Goal: Transaction & Acquisition: Purchase product/service

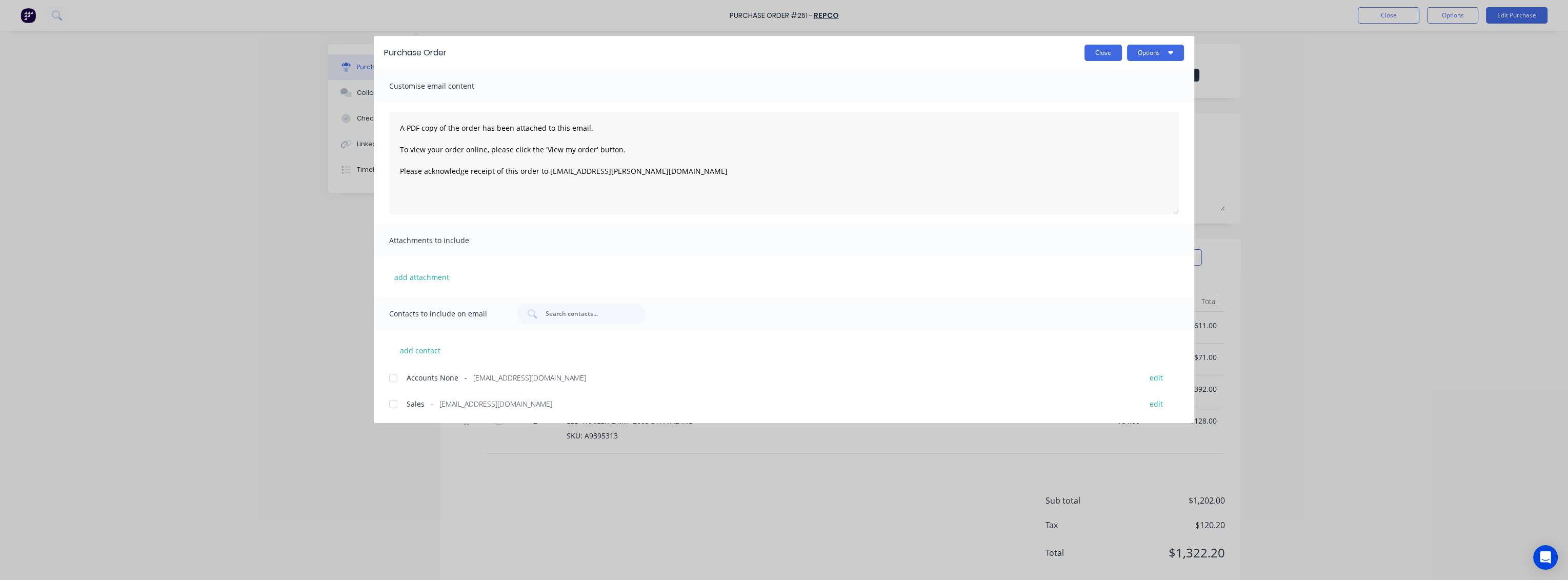
click at [1108, 51] on button "Close" at bounding box center [1103, 53] width 38 height 16
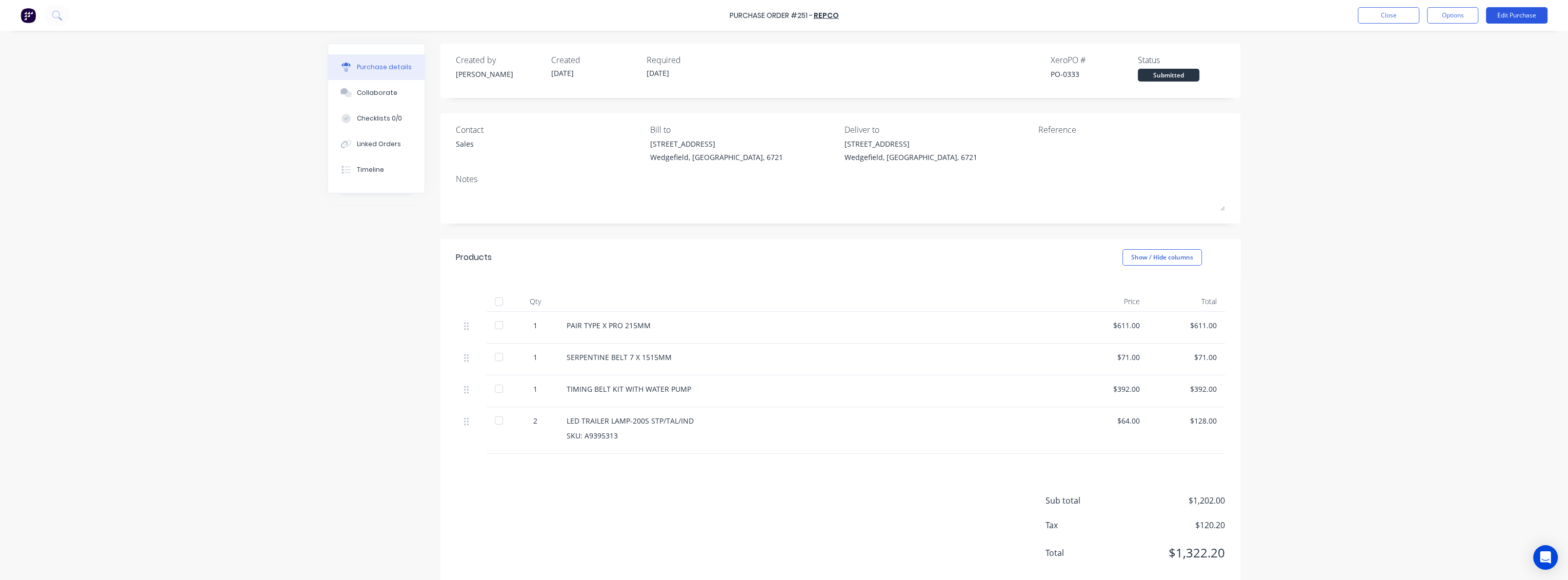
click at [1521, 18] on button "Edit Purchase" at bounding box center [1517, 15] width 62 height 16
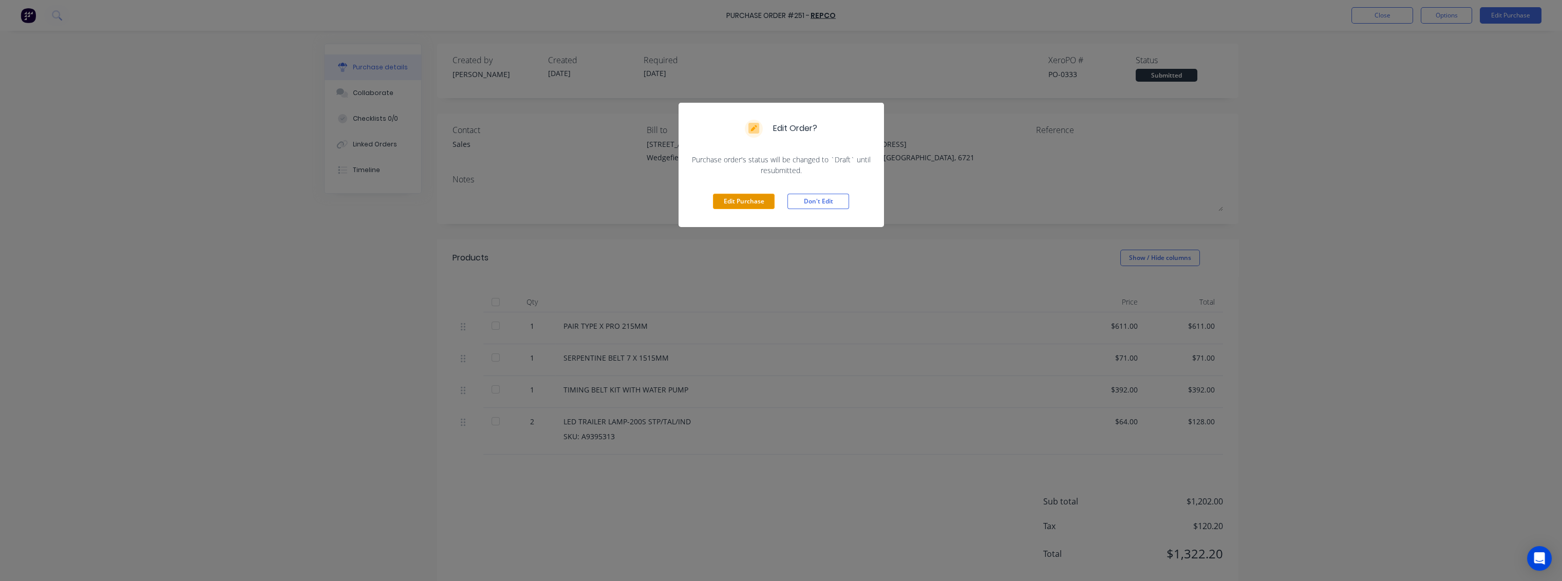
click at [756, 200] on button "Edit Purchase" at bounding box center [744, 201] width 62 height 15
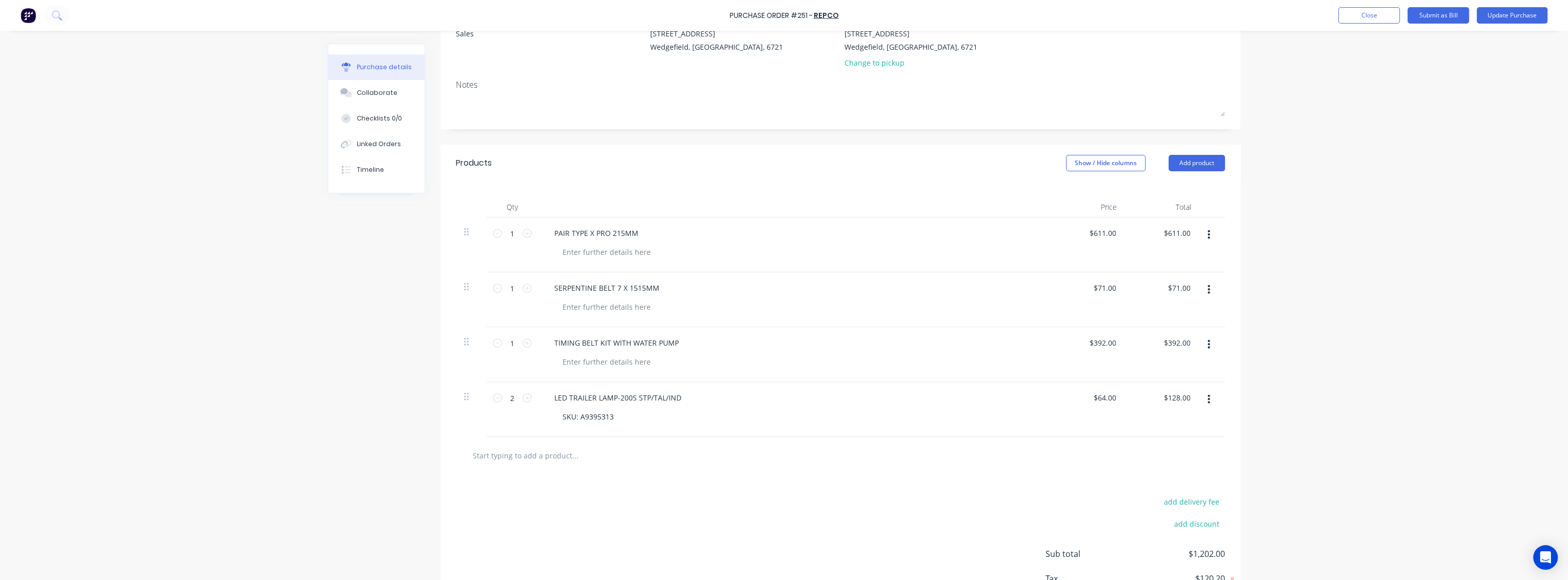
scroll to position [114, 0]
click at [1366, 14] on button "Close" at bounding box center [1369, 15] width 62 height 16
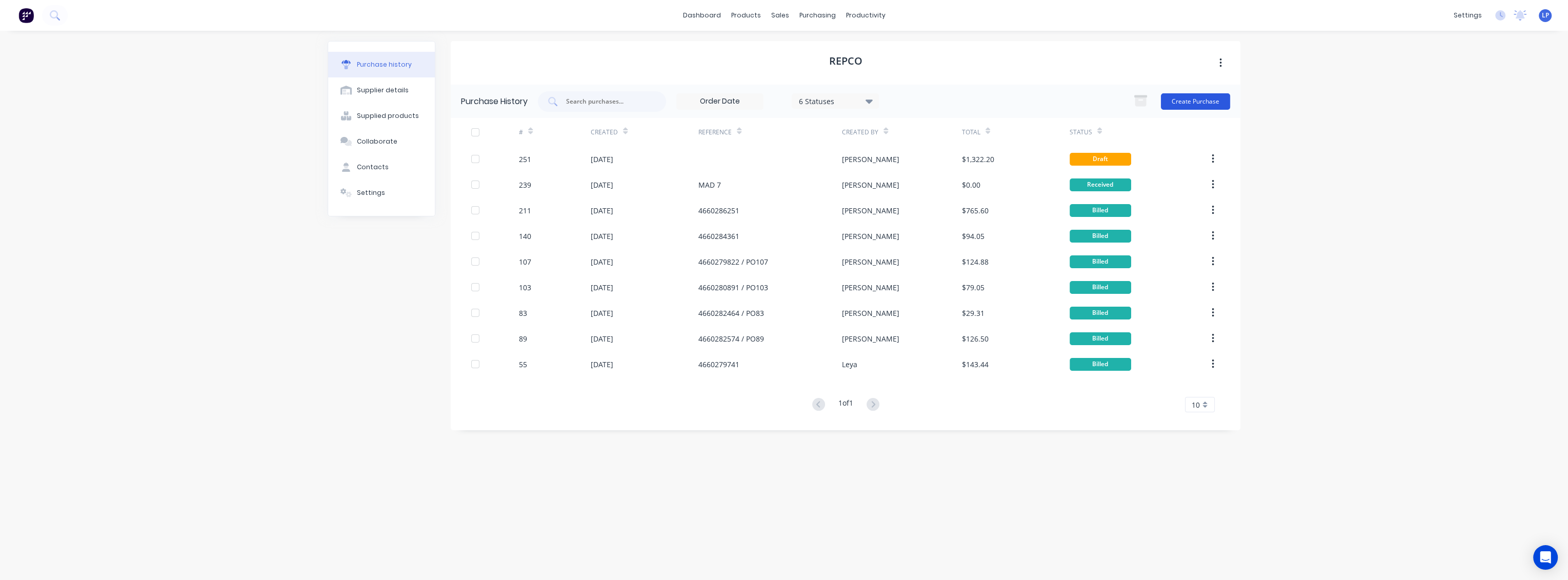
click at [1172, 100] on button "Create Purchase" at bounding box center [1195, 101] width 69 height 16
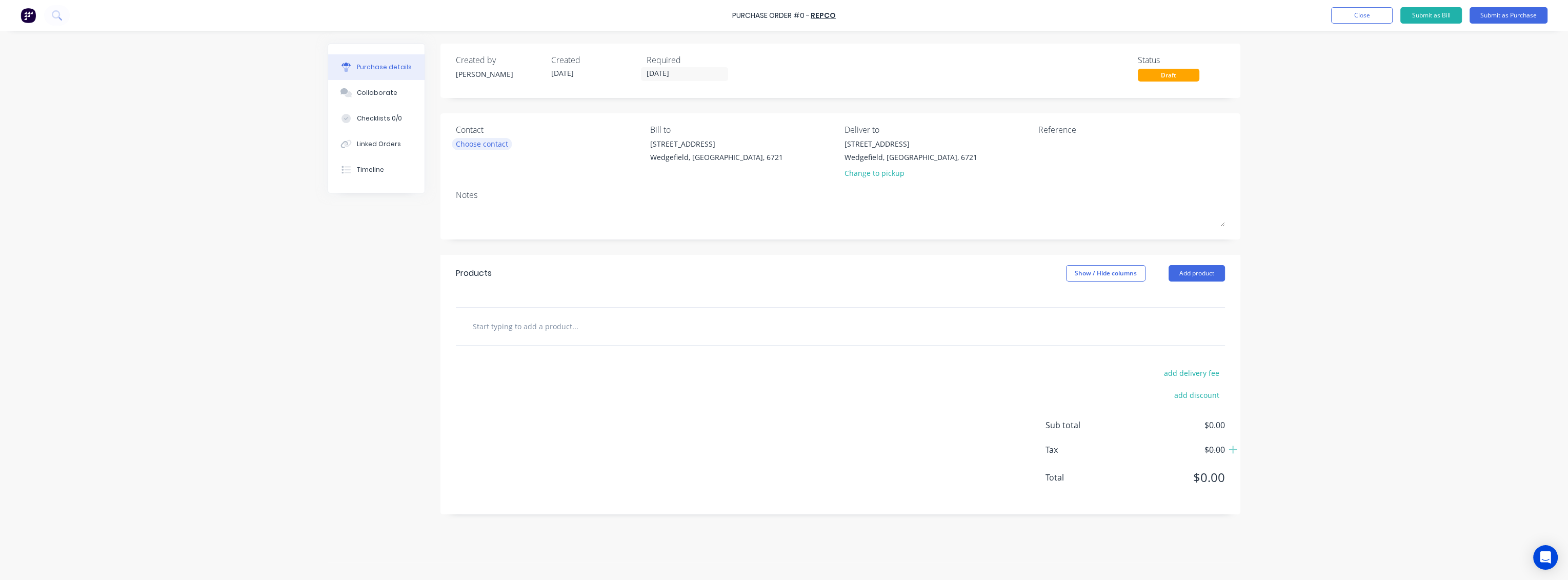
click at [474, 146] on div "Choose contact" at bounding box center [482, 144] width 52 height 11
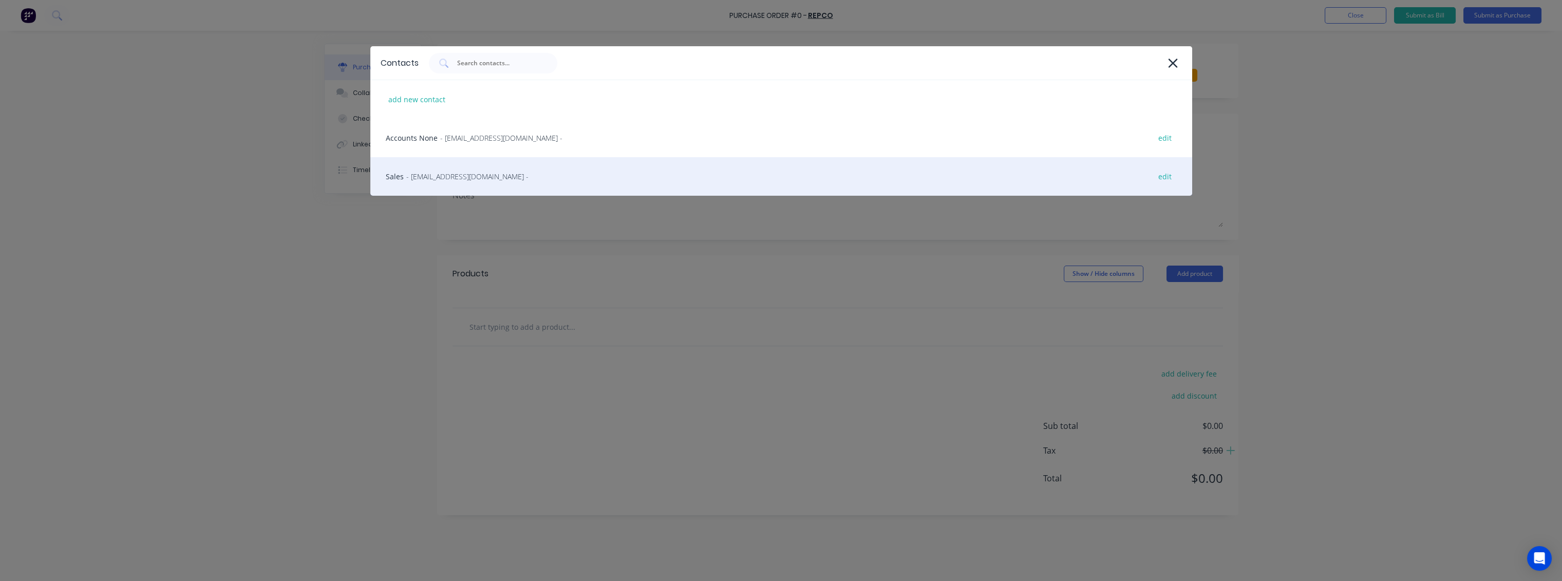
click at [455, 179] on span "- [EMAIL_ADDRESS][DOMAIN_NAME] -" at bounding box center [467, 176] width 122 height 11
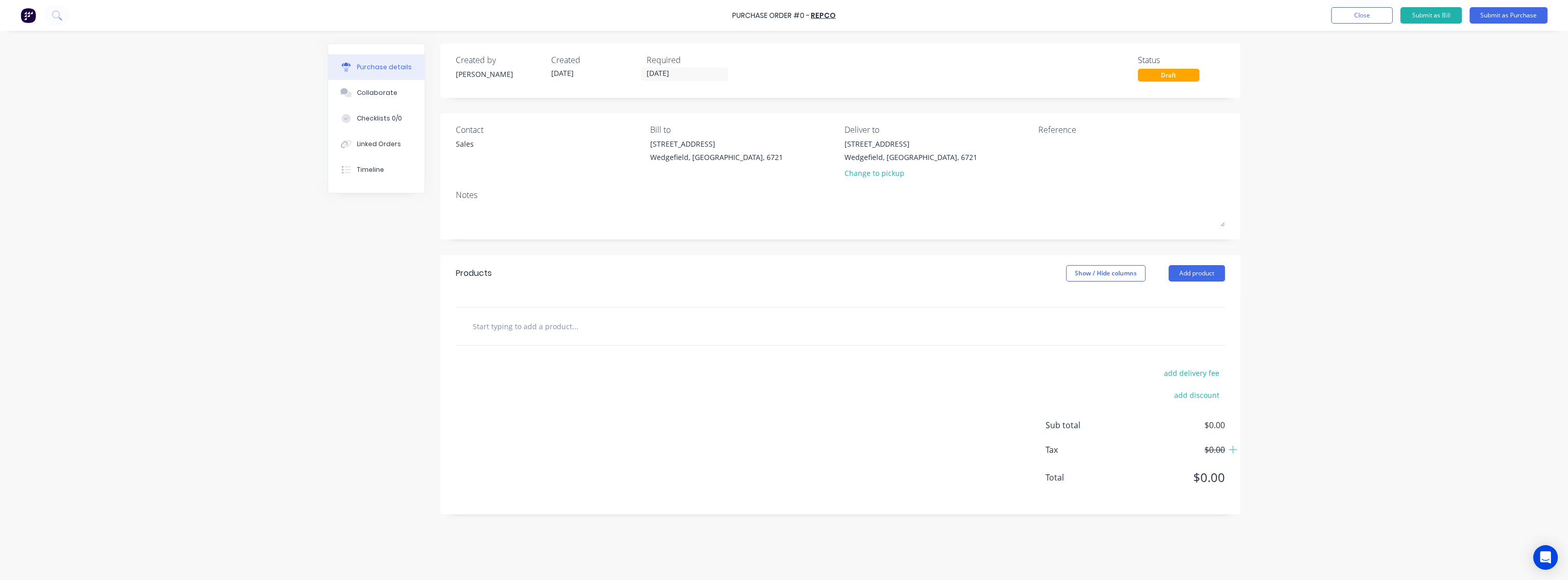
click at [551, 333] on input "text" at bounding box center [574, 325] width 205 height 21
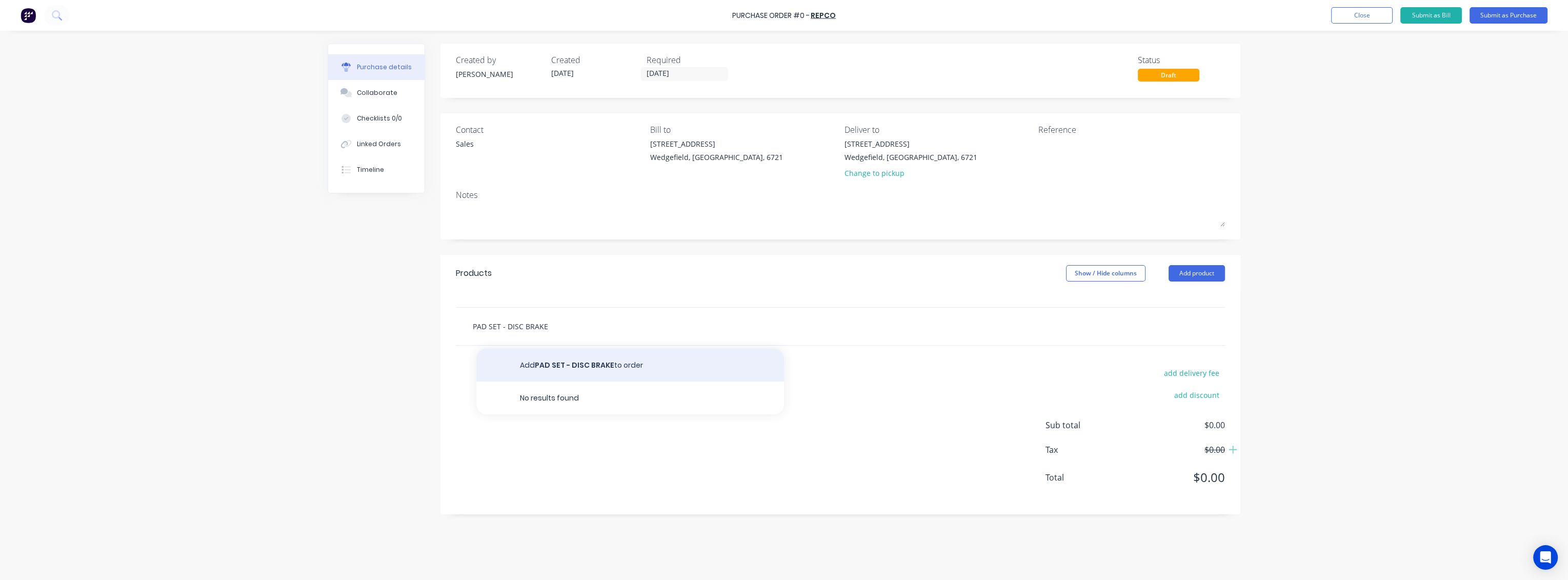
type input "PAD SET - DISC BRAKE"
click at [605, 366] on button "Add PAD SET - DISC BRAKE to order" at bounding box center [630, 364] width 307 height 33
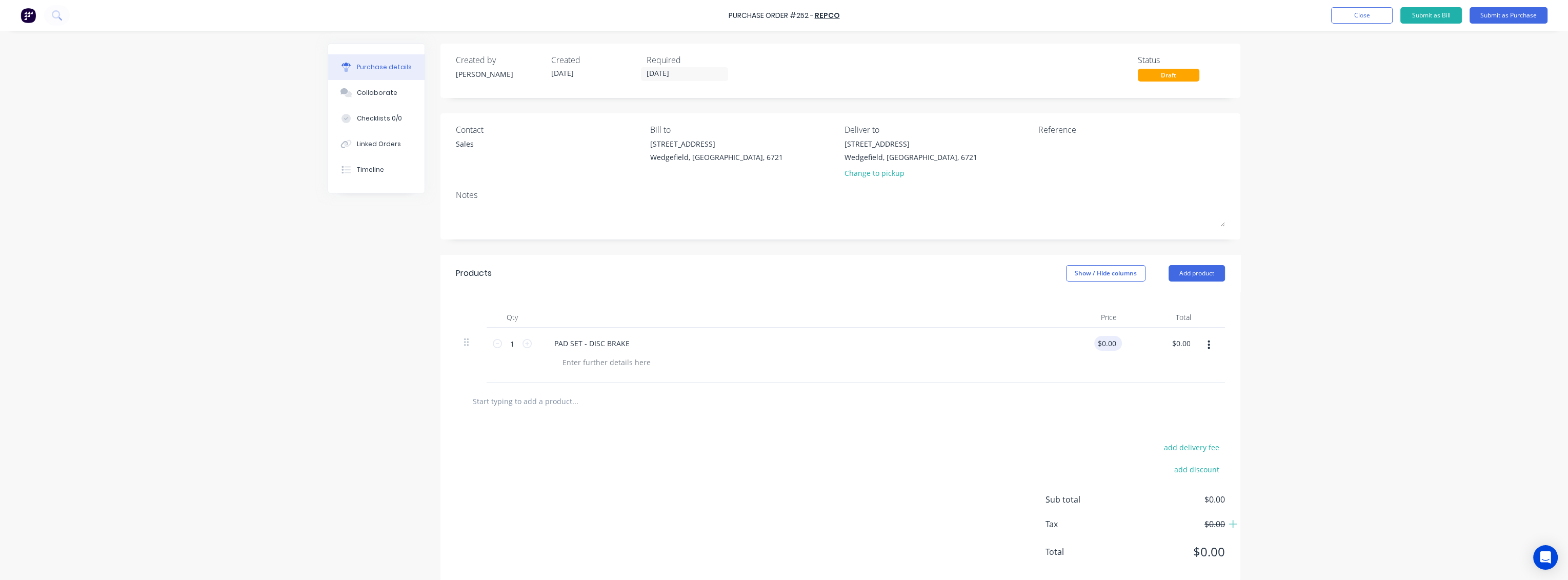
click at [1113, 341] on div "$0.00 $0.00" at bounding box center [1106, 342] width 24 height 15
click at [1109, 343] on input "0.00" at bounding box center [1108, 342] width 20 height 15
type input "0"
type input "$76.50"
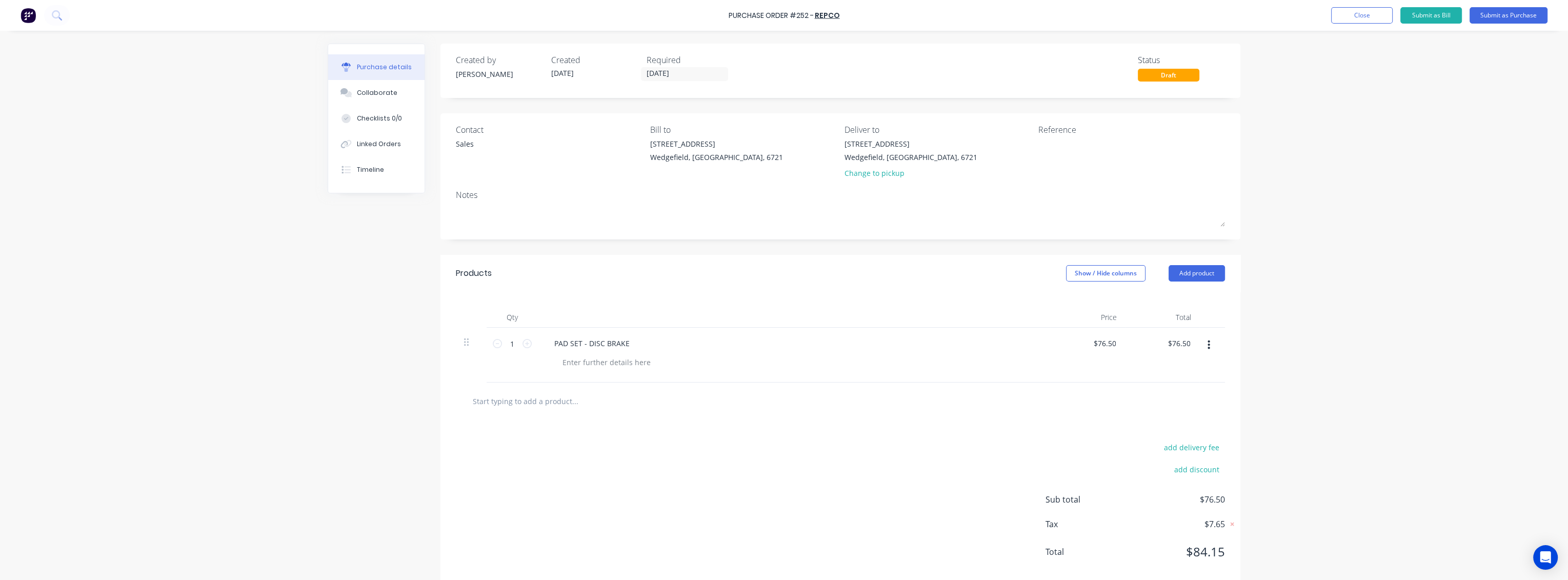
click at [1120, 369] on div "$76.50 $76.50" at bounding box center [1088, 354] width 74 height 55
click at [460, 145] on div "Sales" at bounding box center [465, 144] width 18 height 11
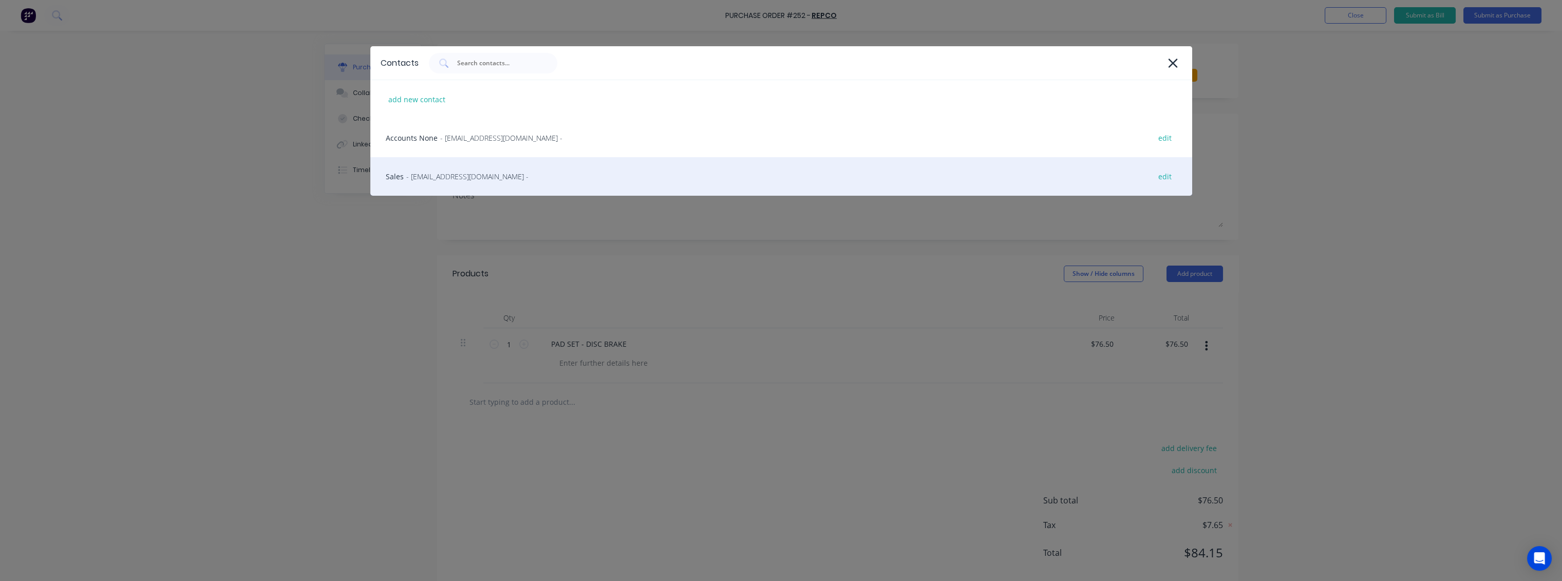
click at [479, 179] on span "- [EMAIL_ADDRESS][DOMAIN_NAME] -" at bounding box center [467, 176] width 122 height 11
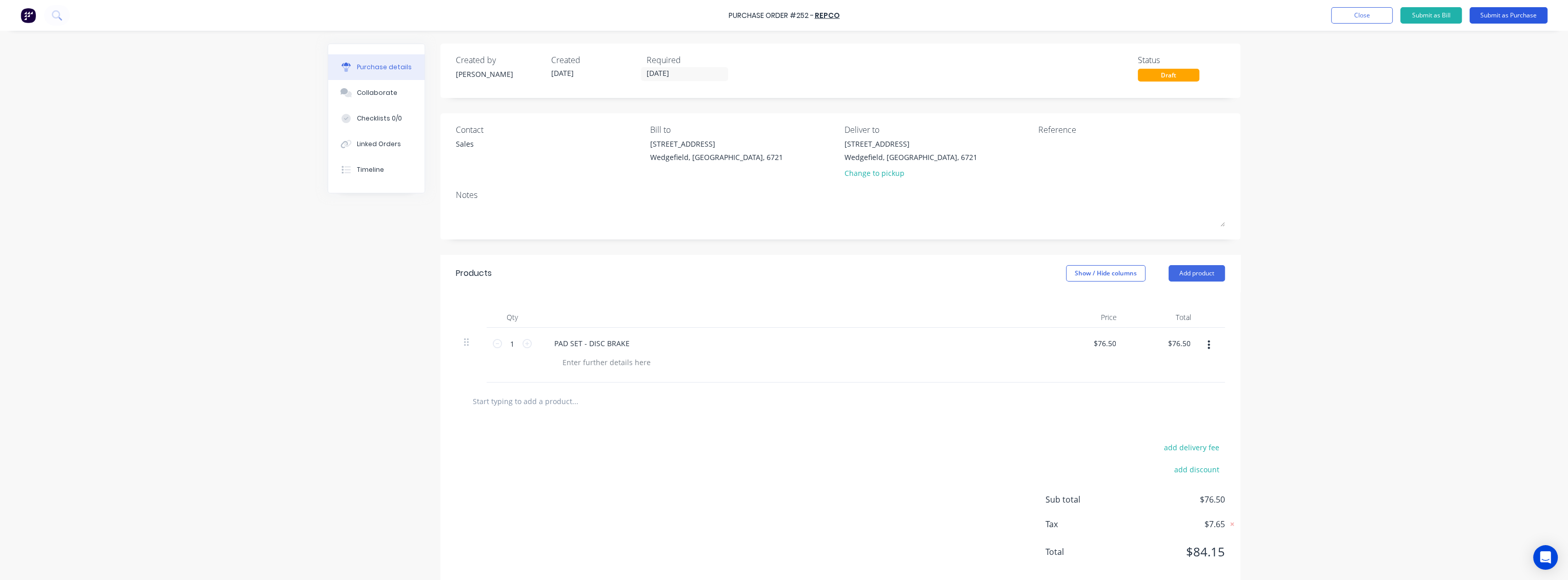
click at [1504, 17] on button "Submit as Purchase" at bounding box center [1508, 15] width 78 height 16
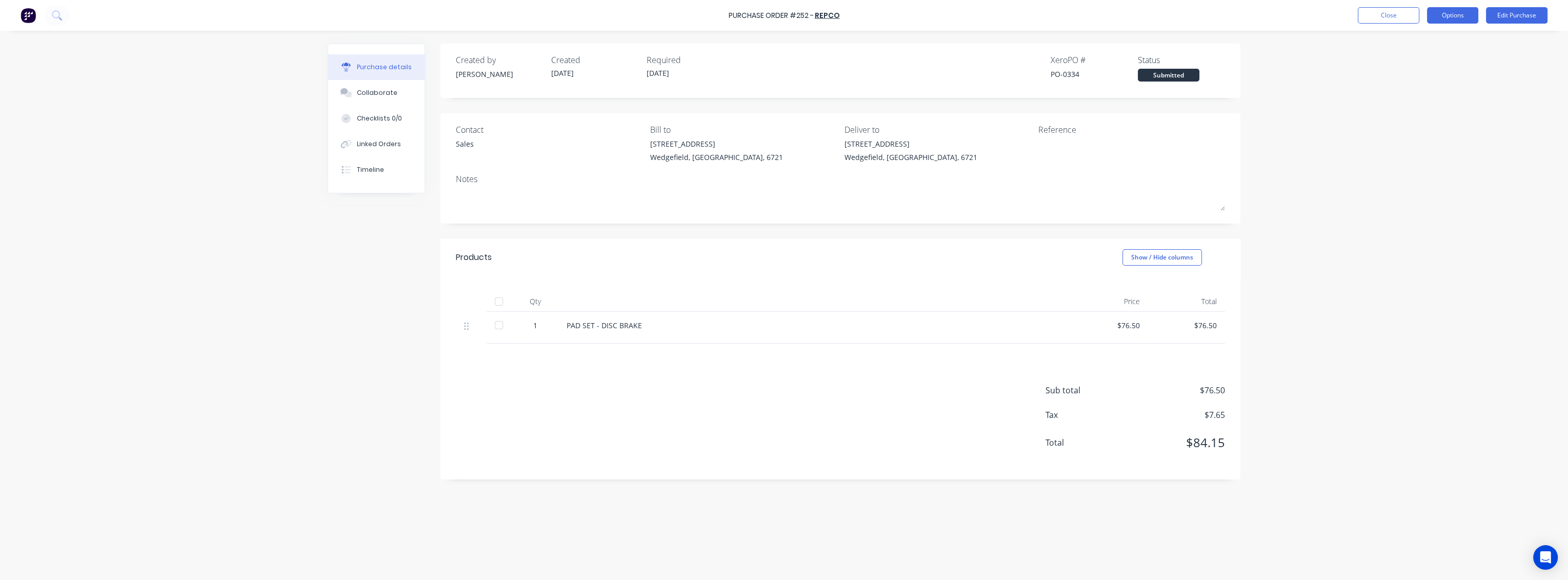
click at [1469, 13] on button "Options" at bounding box center [1452, 15] width 51 height 16
click at [1420, 46] on div "Print / Email" at bounding box center [1429, 41] width 79 height 15
click at [1421, 62] on div "With pricing" at bounding box center [1429, 62] width 79 height 15
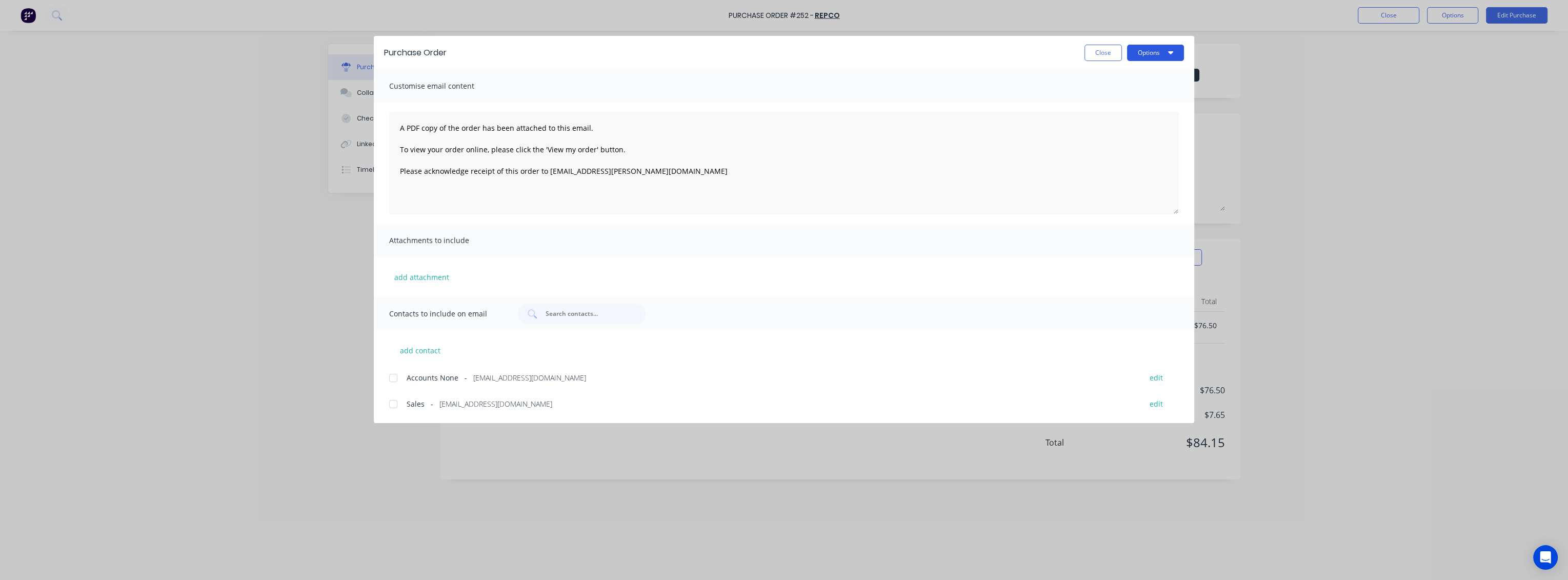
click at [1151, 58] on button "Options" at bounding box center [1155, 53] width 57 height 16
click at [1121, 96] on div "Print" at bounding box center [1135, 99] width 79 height 15
